Goal: Transaction & Acquisition: Purchase product/service

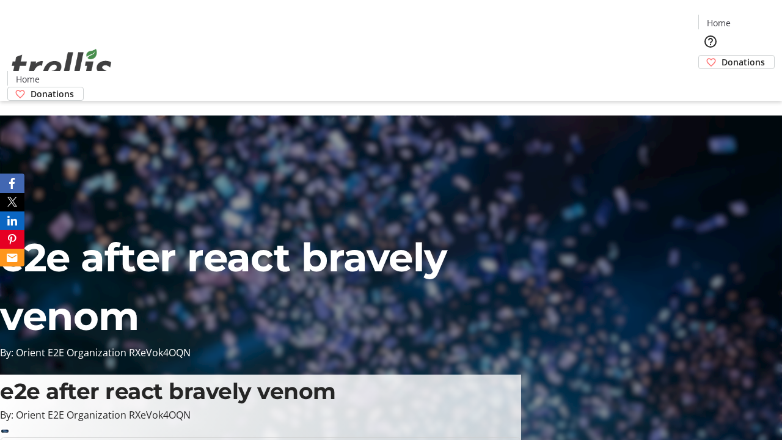
click at [721, 56] on span "Donations" at bounding box center [742, 62] width 43 height 13
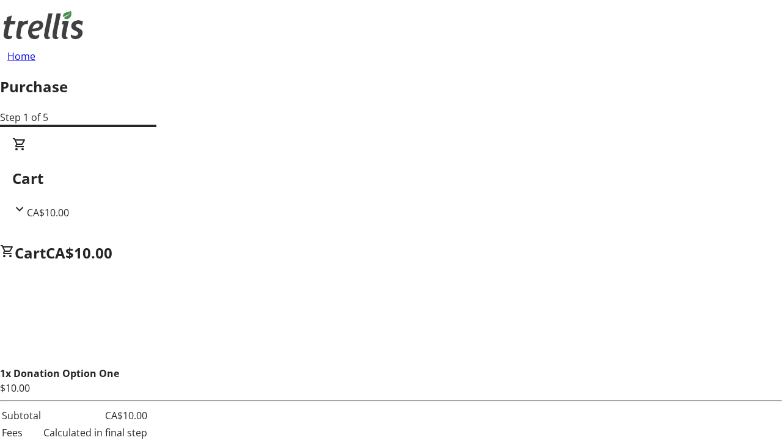
select select "BC"
select select "CA"
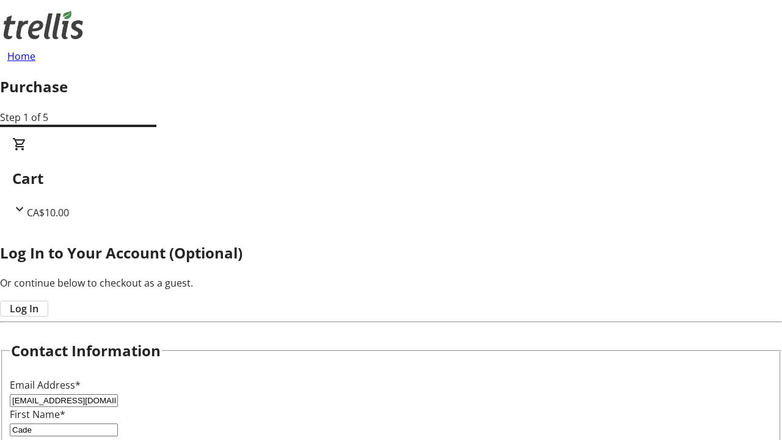
type input "Kelowna"
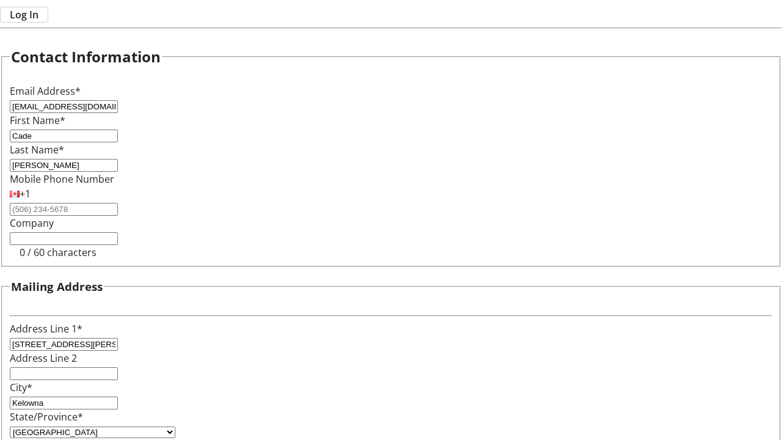
type input "V1Y 0C2"
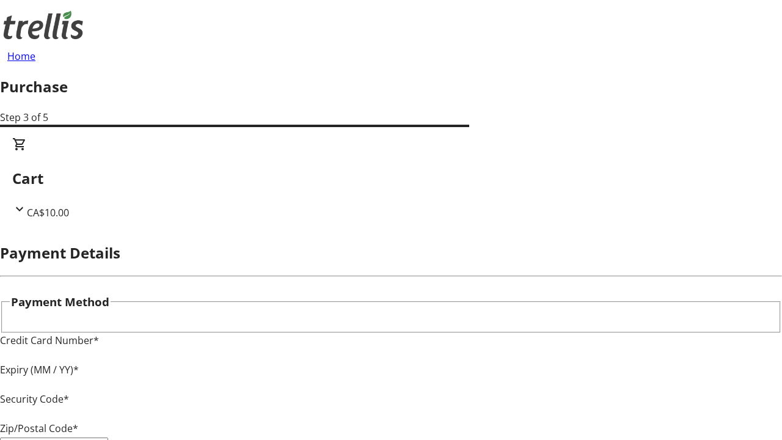
type input "V1Y 0C2"
